Goal: Find specific page/section: Find specific page/section

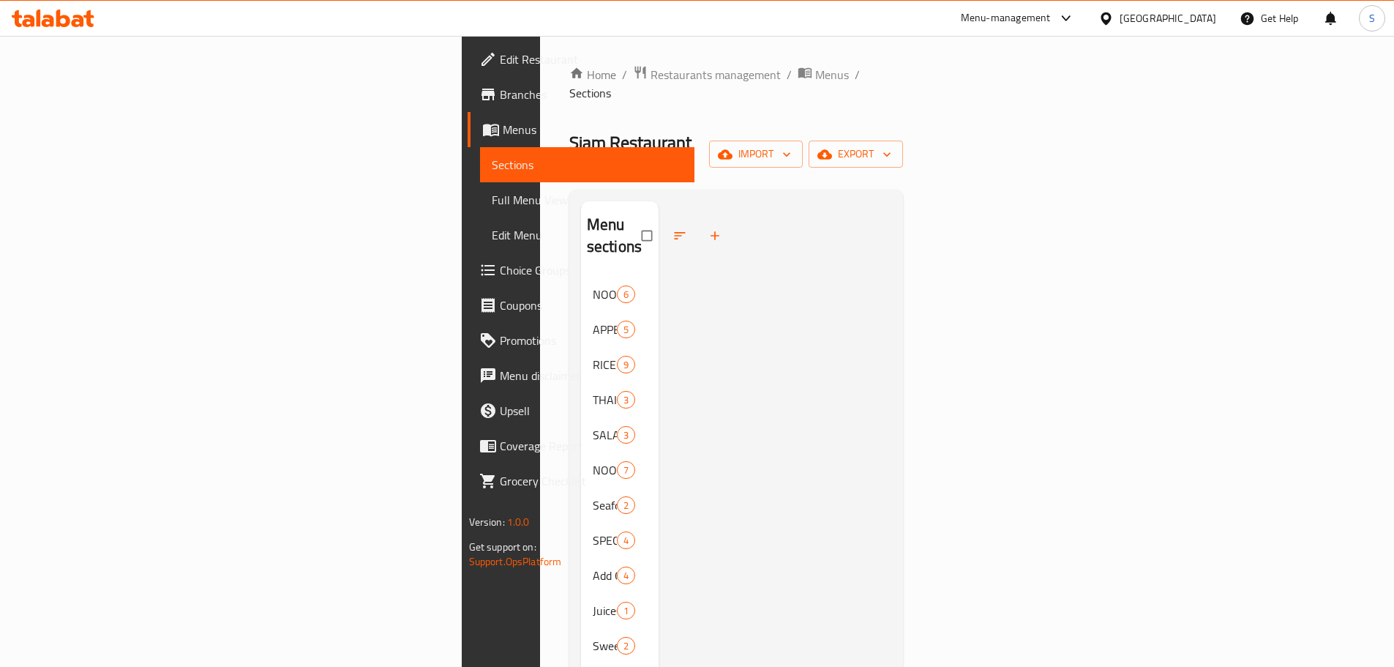
click at [659, 201] on div at bounding box center [775, 534] width 233 height 667
click at [651, 72] on span "Restaurants management" at bounding box center [716, 75] width 130 height 18
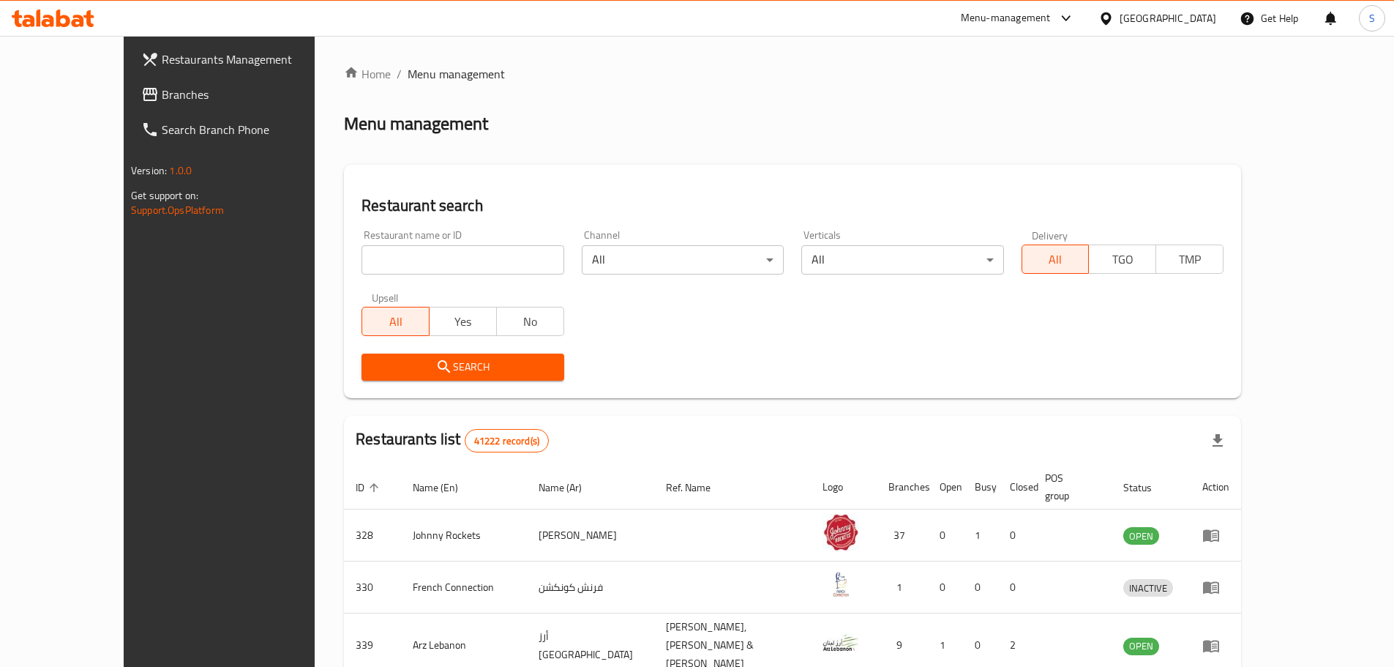
click at [162, 86] on span "Branches" at bounding box center [253, 95] width 183 height 18
